Goal: Transaction & Acquisition: Obtain resource

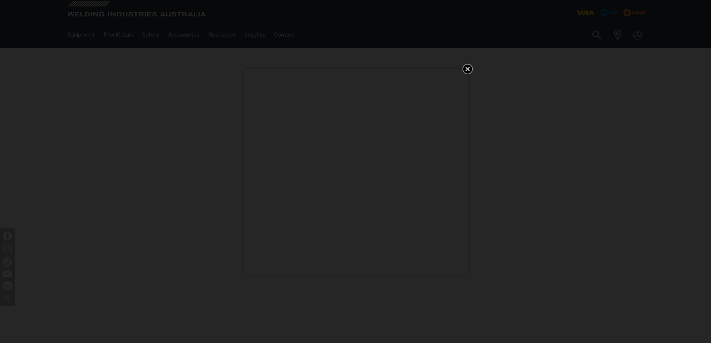
click at [467, 68] on icon "Get 5 WIA Welding Guides Free!" at bounding box center [468, 69] width 4 height 4
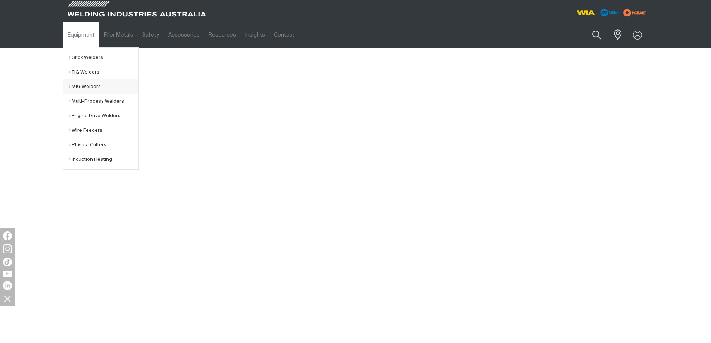
click at [88, 87] on link "MIG Welders" at bounding box center [103, 87] width 69 height 15
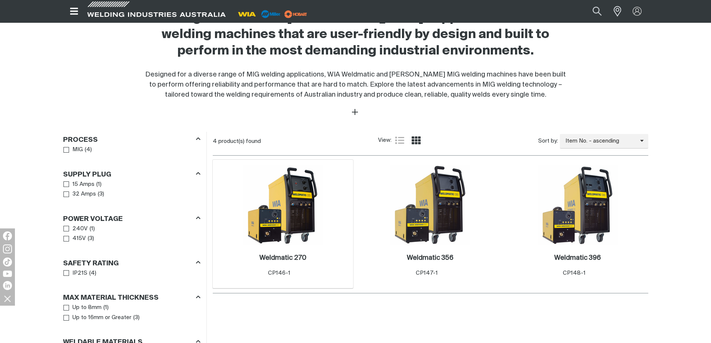
scroll to position [336, 0]
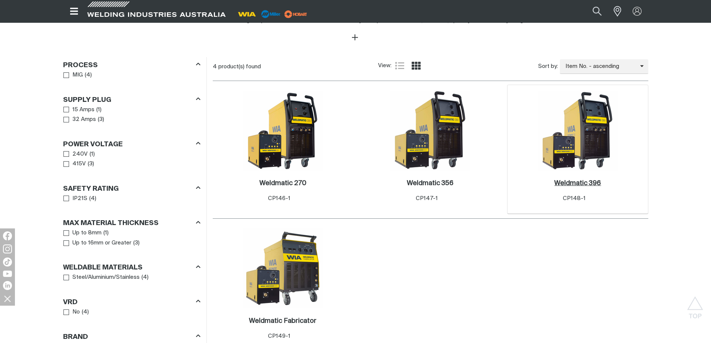
click at [571, 180] on link "Weldmatic 396 ." at bounding box center [577, 183] width 47 height 9
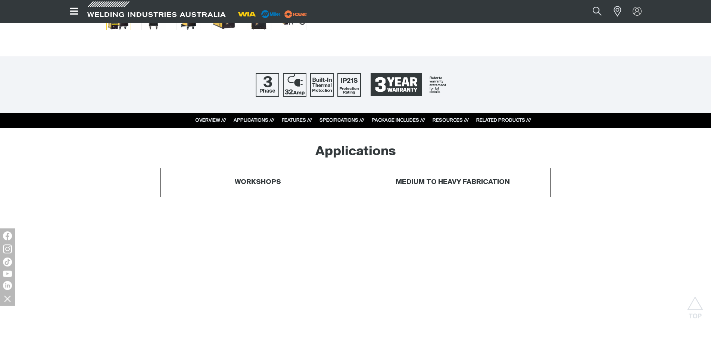
click at [446, 121] on link "RESOURCES ///" at bounding box center [451, 120] width 36 height 5
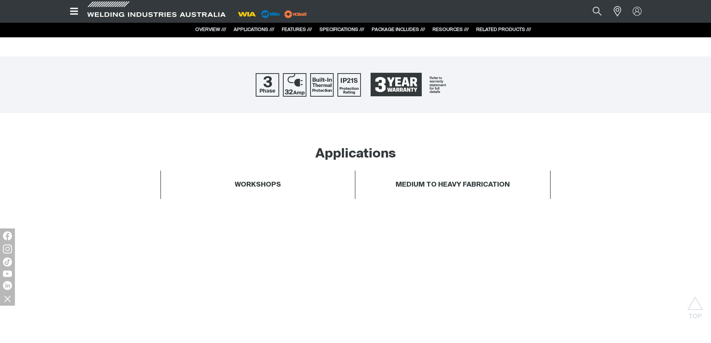
scroll to position [2732, 0]
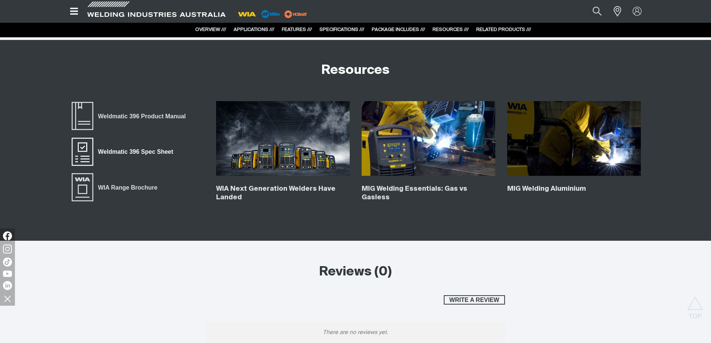
drag, startPoint x: 130, startPoint y: 152, endPoint x: 122, endPoint y: 150, distance: 8.3
click at [122, 150] on span "Weldmatic 396 Spec Sheet" at bounding box center [135, 152] width 85 height 10
